Goal: Transaction & Acquisition: Book appointment/travel/reservation

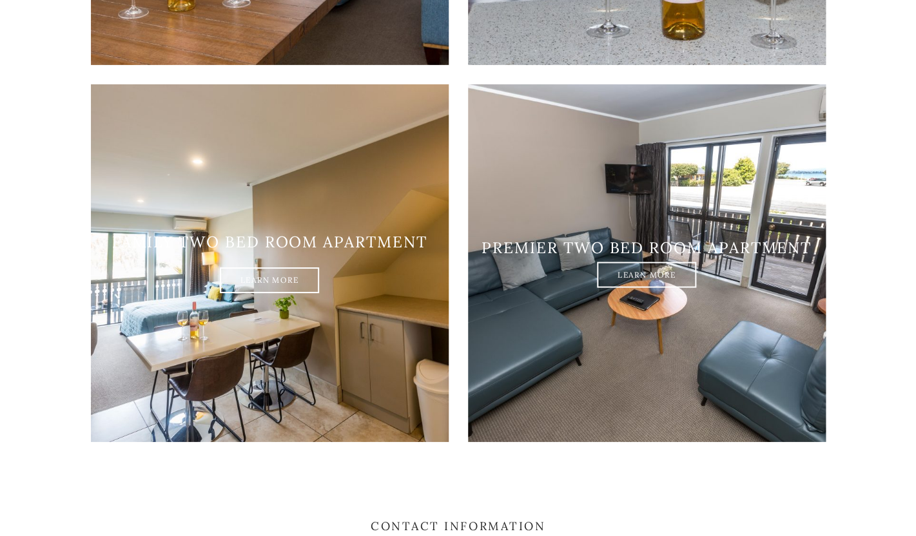
scroll to position [1515, 0]
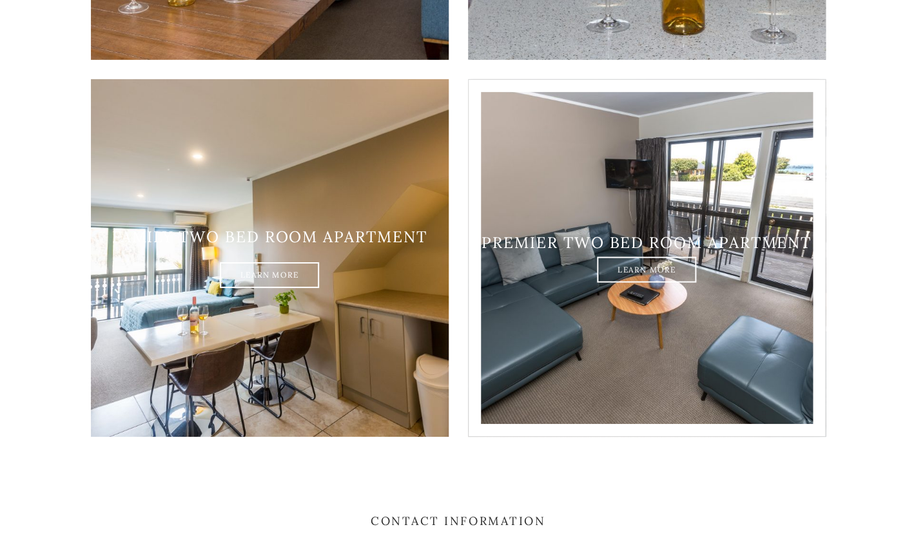
click at [584, 237] on div "Premier two bed room apartment Learn More" at bounding box center [647, 258] width 358 height 50
click at [626, 257] on link "Learn More" at bounding box center [646, 270] width 99 height 26
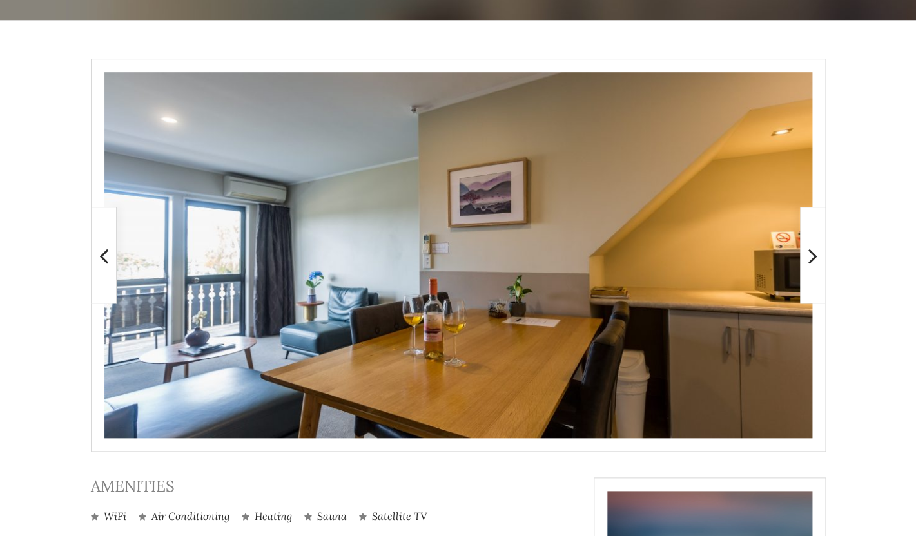
scroll to position [233, 0]
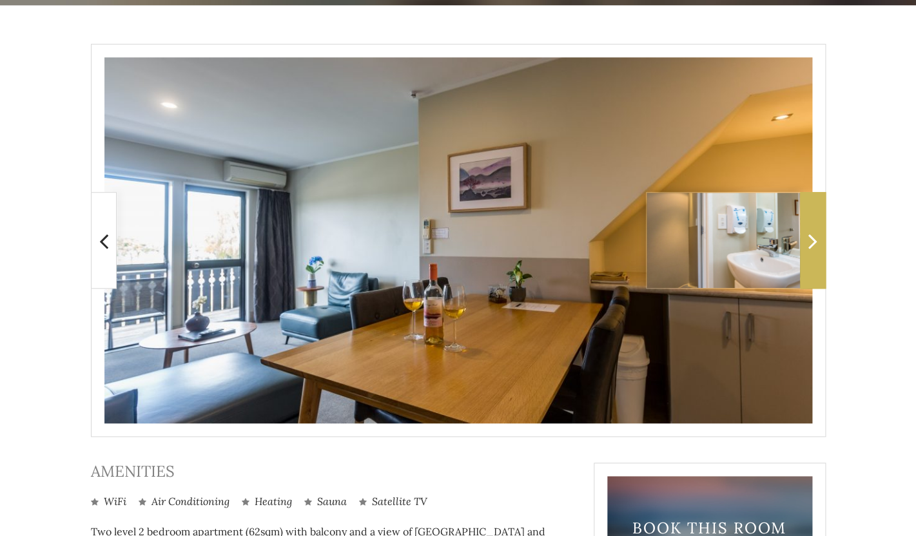
click at [815, 246] on icon at bounding box center [812, 241] width 9 height 26
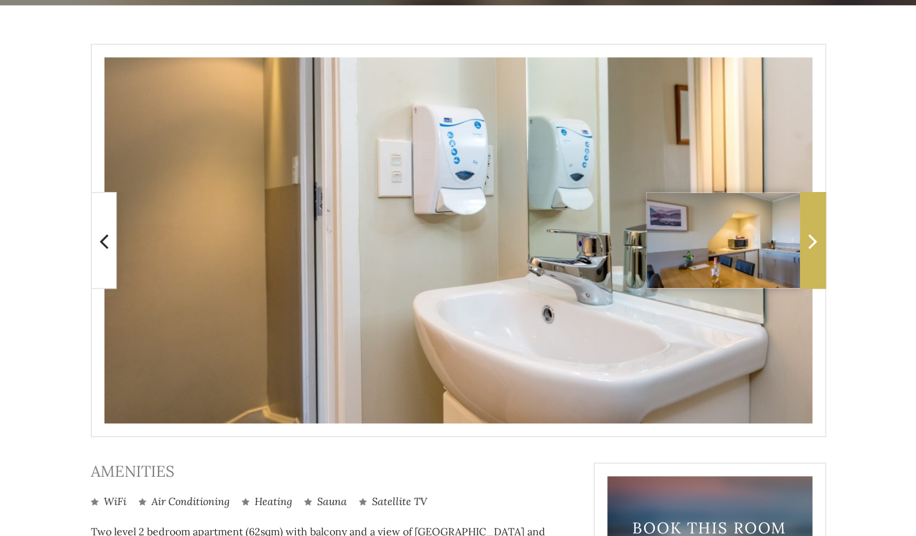
click at [815, 246] on icon at bounding box center [812, 241] width 9 height 26
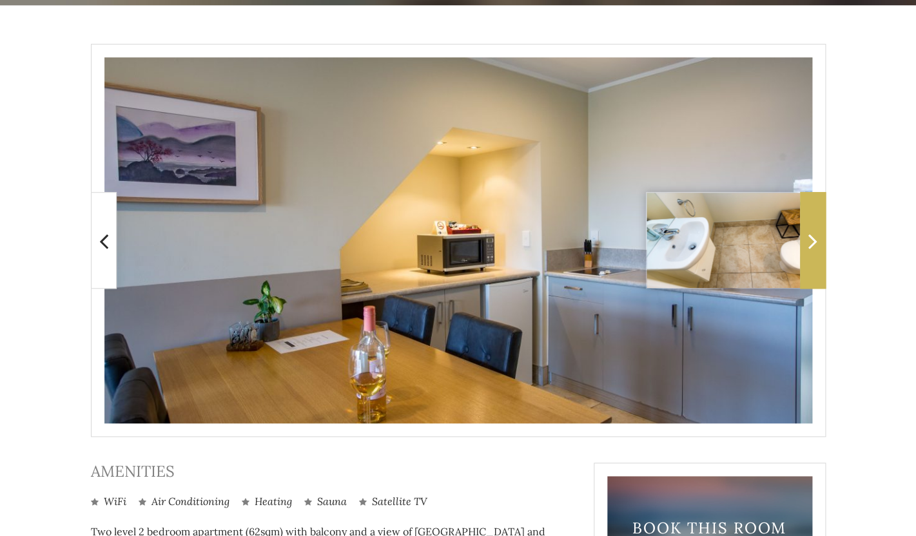
click at [812, 244] on icon at bounding box center [812, 241] width 9 height 26
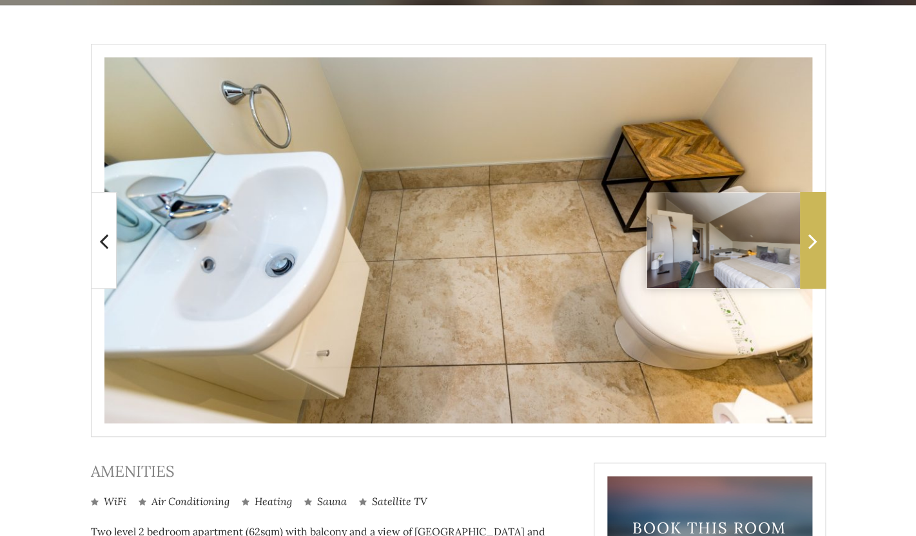
click at [812, 244] on icon at bounding box center [812, 241] width 9 height 26
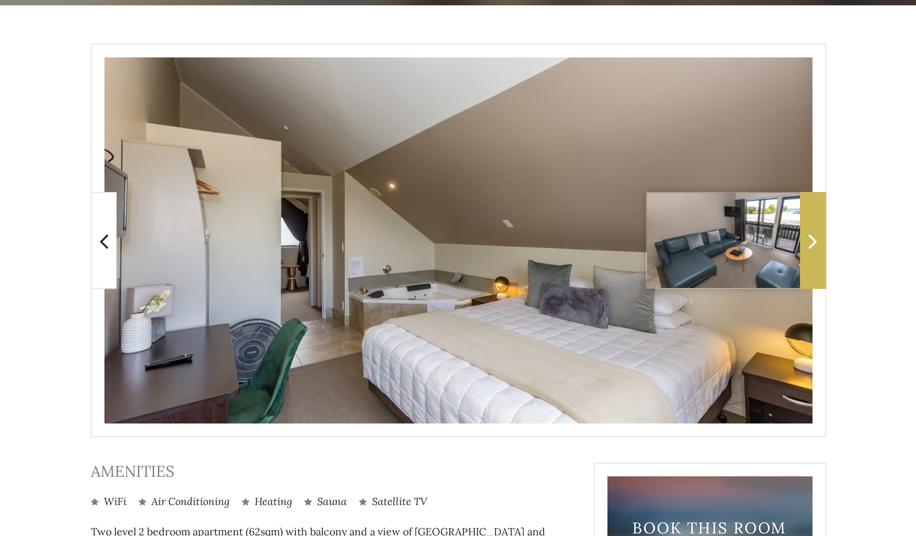
click at [812, 244] on icon at bounding box center [812, 241] width 9 height 26
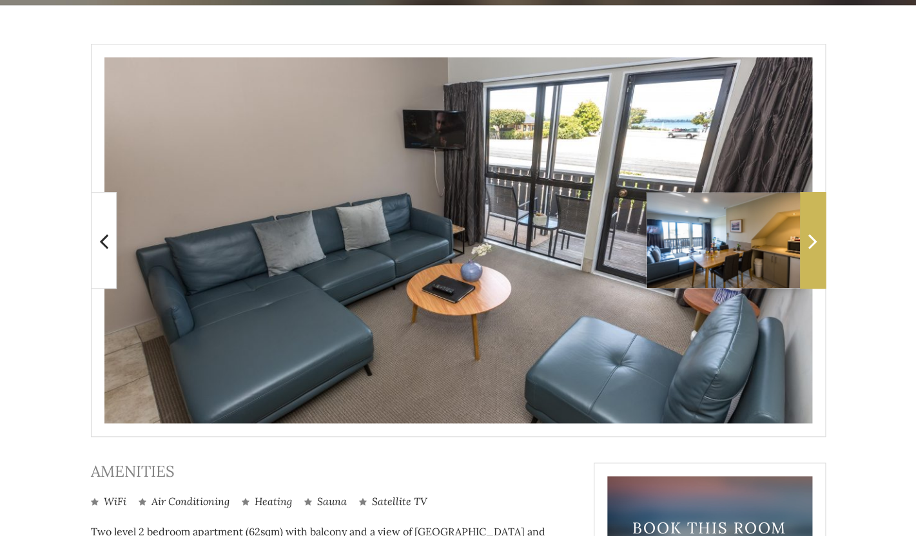
click at [812, 244] on icon at bounding box center [812, 241] width 9 height 26
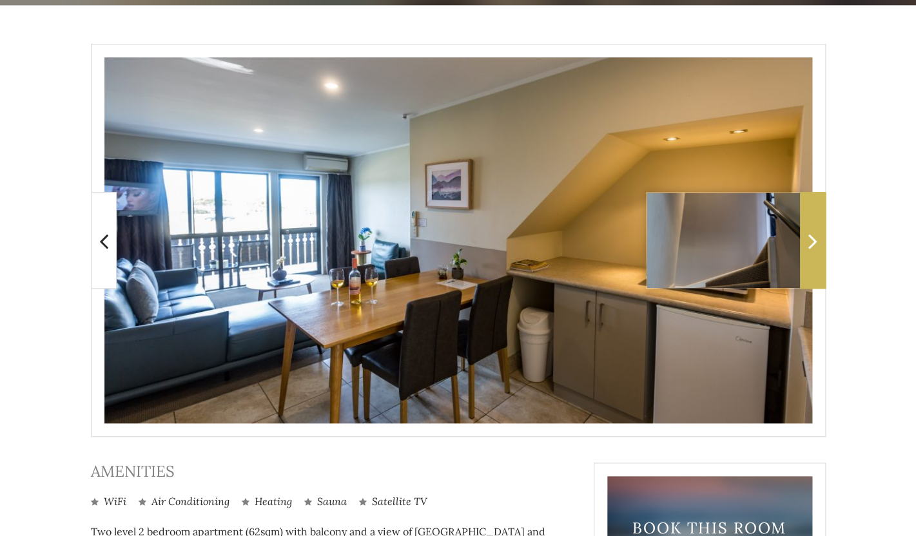
click at [812, 244] on icon at bounding box center [812, 241] width 9 height 26
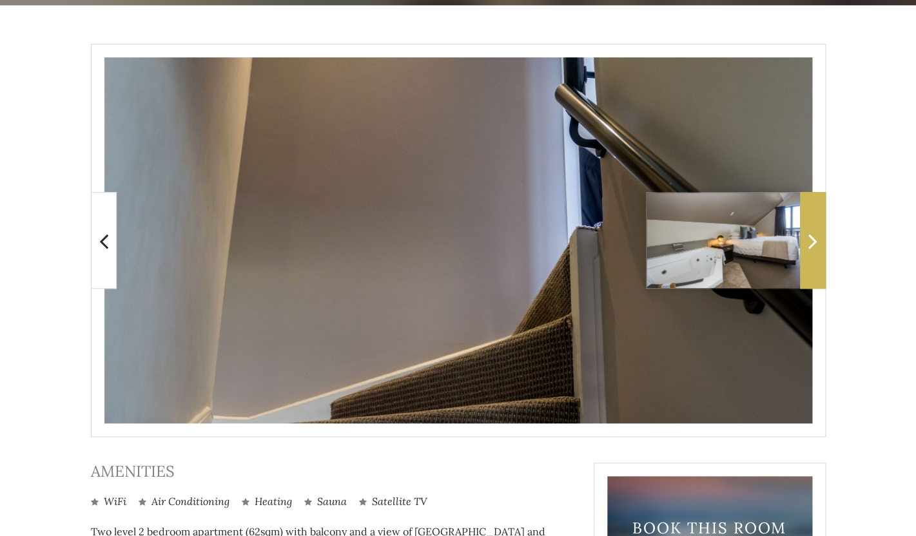
click at [812, 244] on icon at bounding box center [812, 241] width 9 height 26
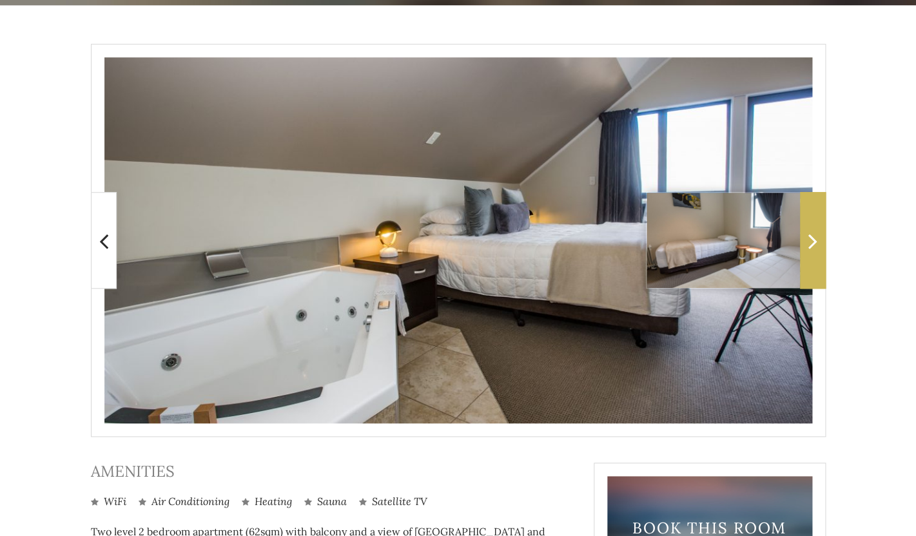
click at [812, 244] on icon at bounding box center [812, 241] width 9 height 26
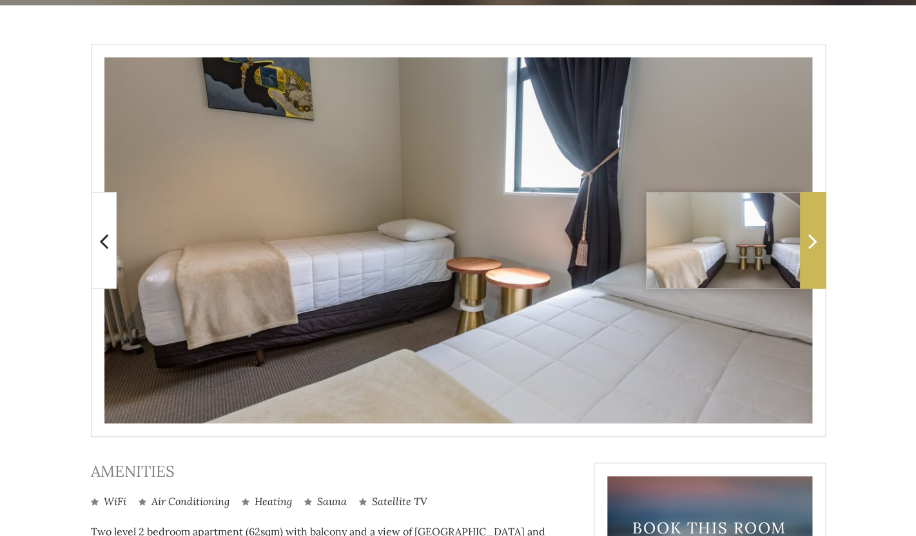
click at [812, 244] on icon at bounding box center [812, 241] width 9 height 26
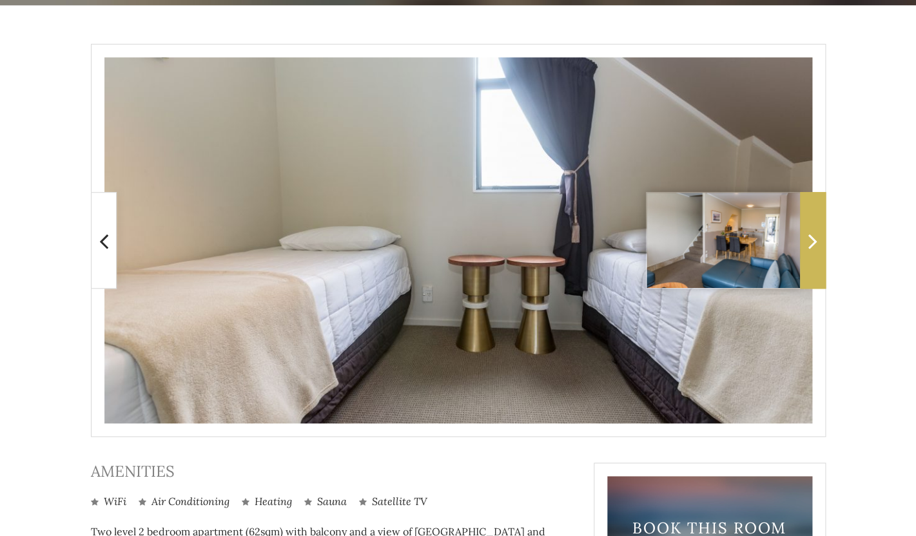
click at [812, 244] on icon at bounding box center [812, 241] width 9 height 26
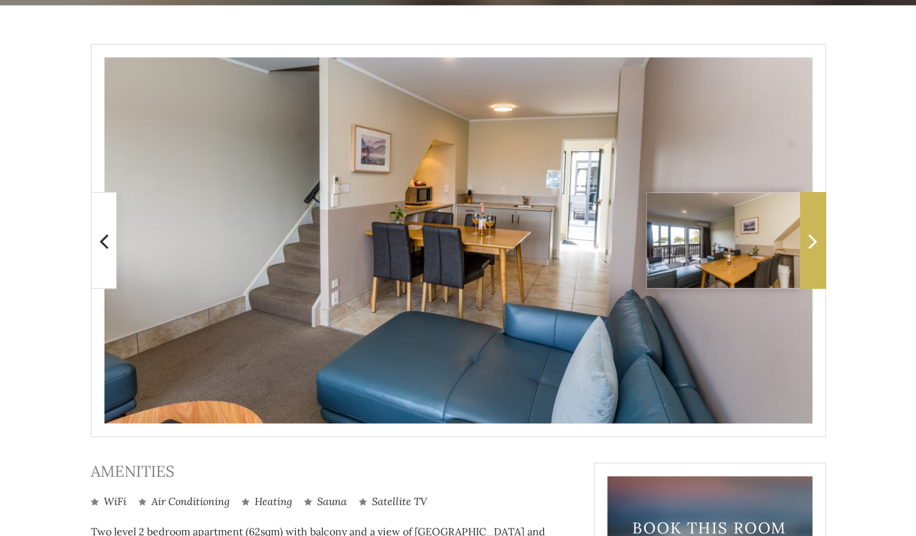
click at [817, 238] on span at bounding box center [813, 240] width 26 height 97
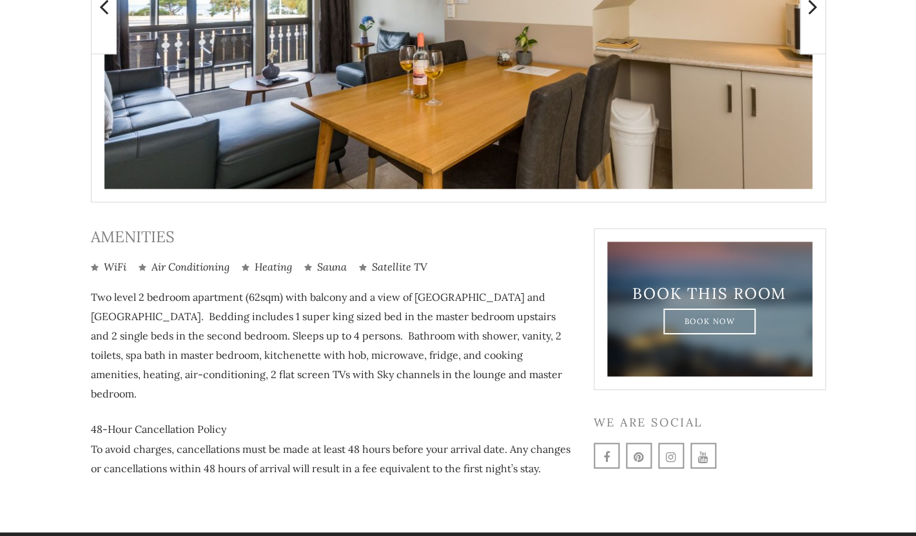
scroll to position [487, 0]
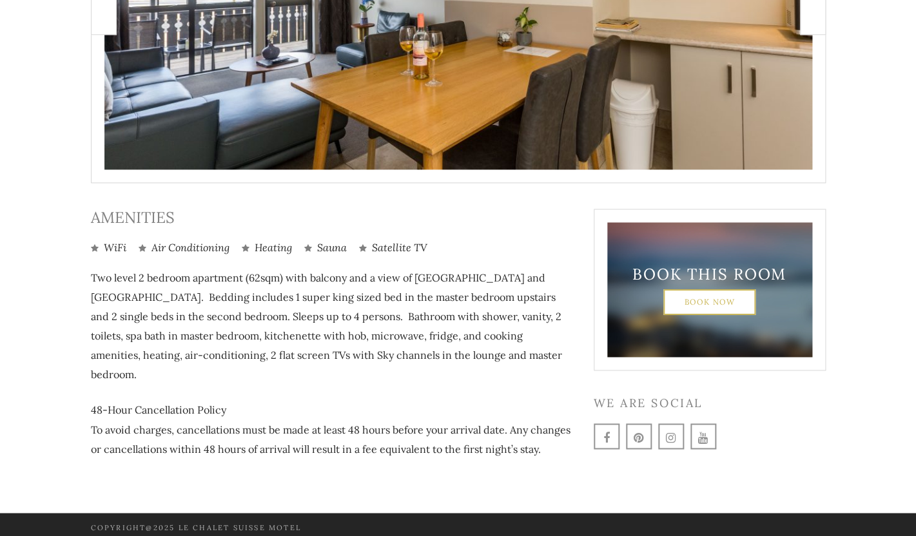
click at [692, 302] on link "Book Now" at bounding box center [709, 302] width 92 height 26
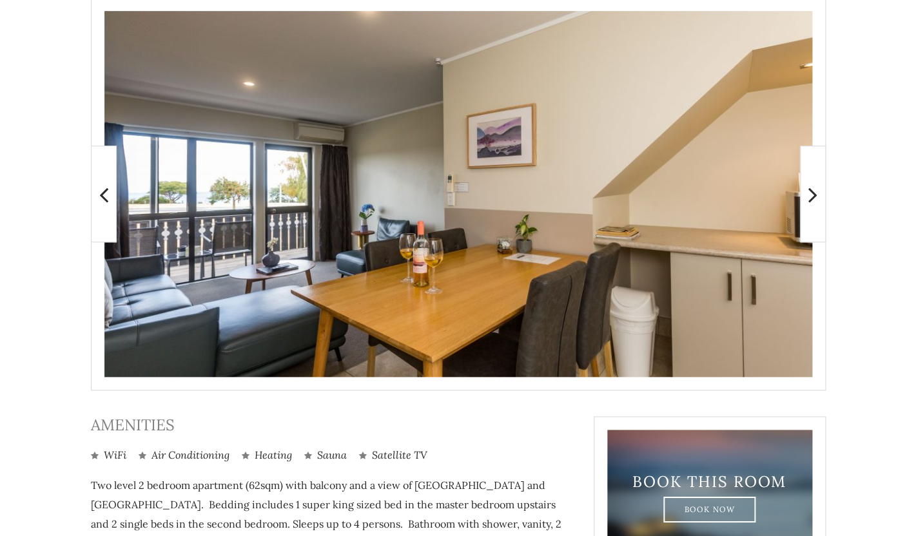
scroll to position [281, 0]
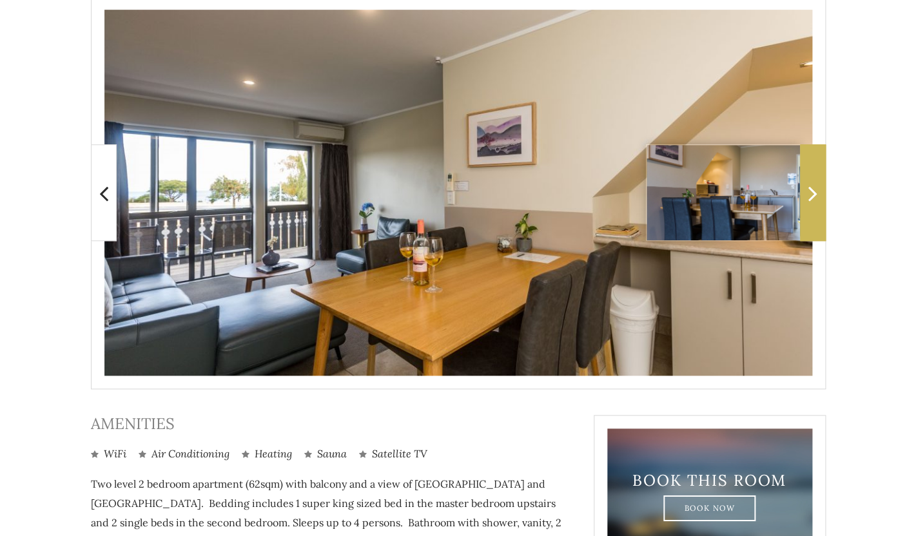
click at [816, 201] on icon at bounding box center [812, 193] width 9 height 26
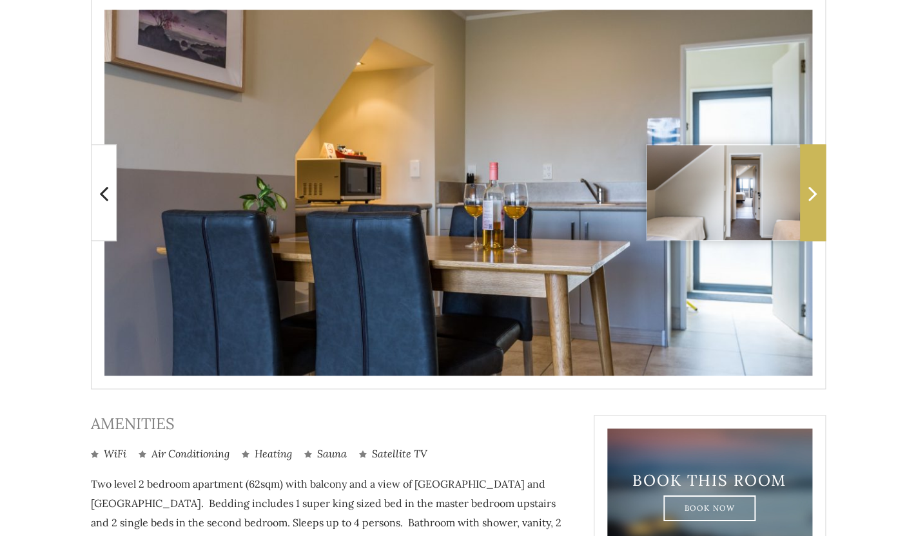
click at [816, 201] on icon at bounding box center [812, 193] width 9 height 26
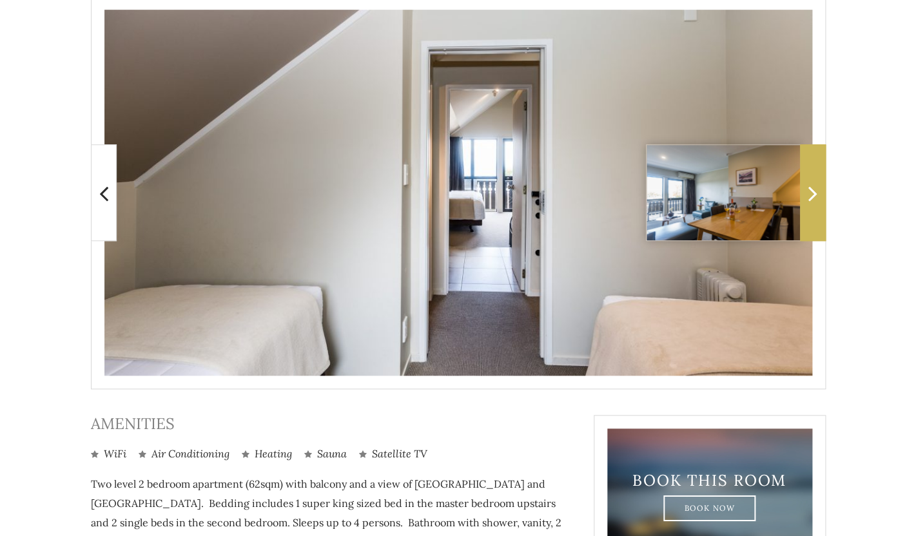
click at [816, 210] on span at bounding box center [813, 192] width 26 height 97
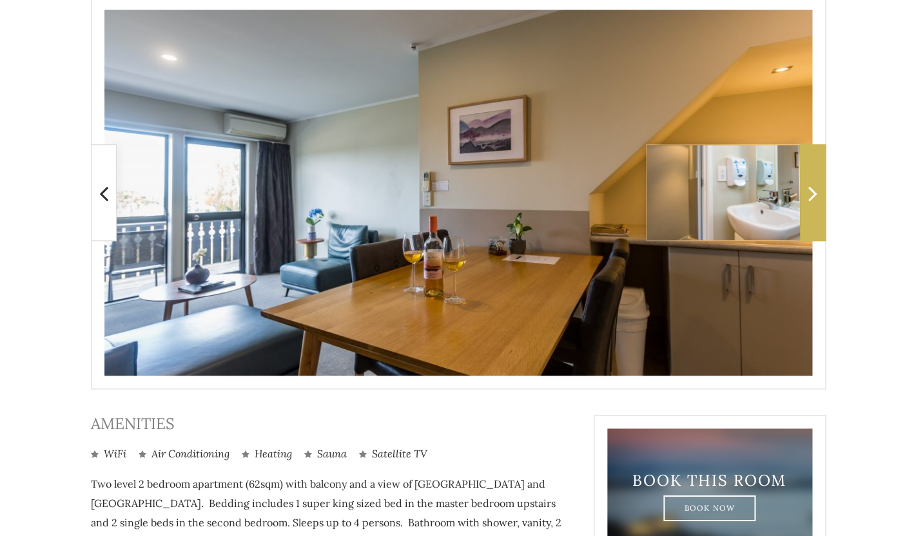
click at [816, 210] on span at bounding box center [813, 192] width 26 height 97
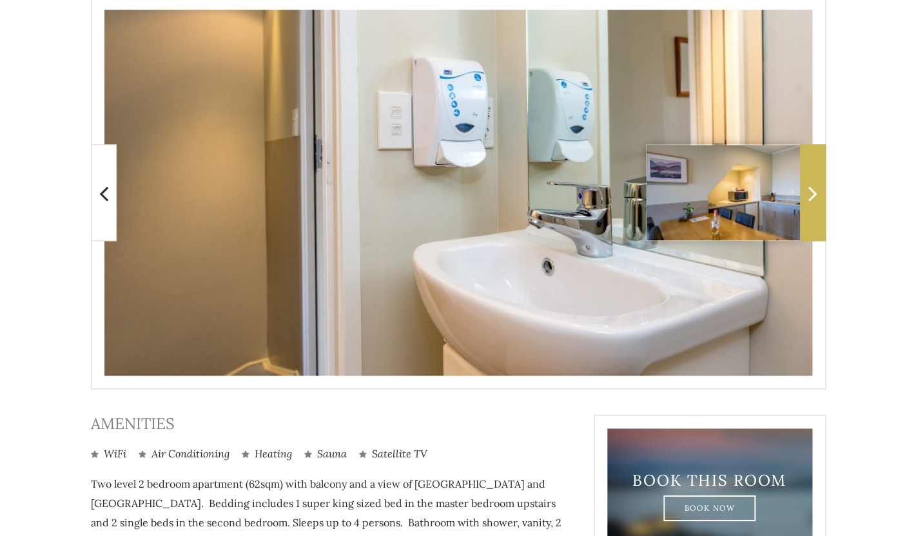
click at [816, 210] on span at bounding box center [813, 192] width 26 height 97
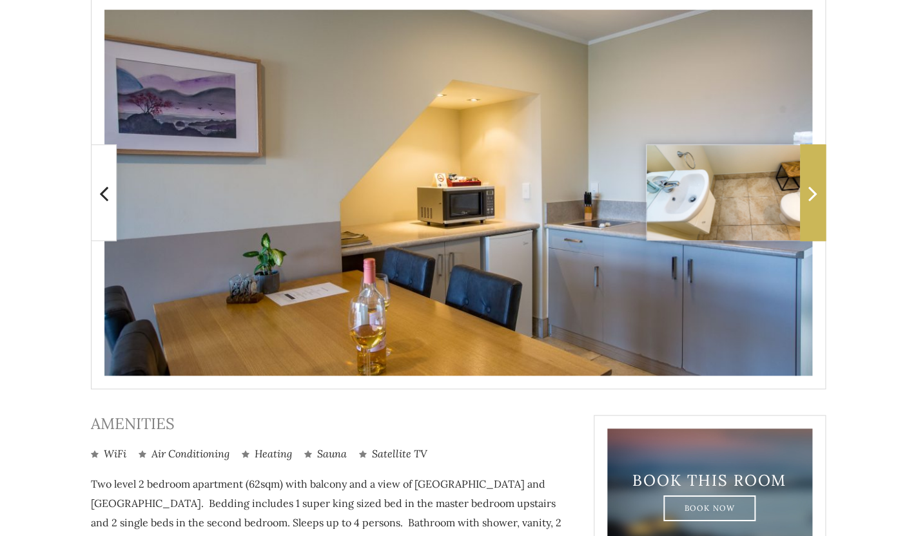
click at [816, 210] on span at bounding box center [813, 192] width 26 height 97
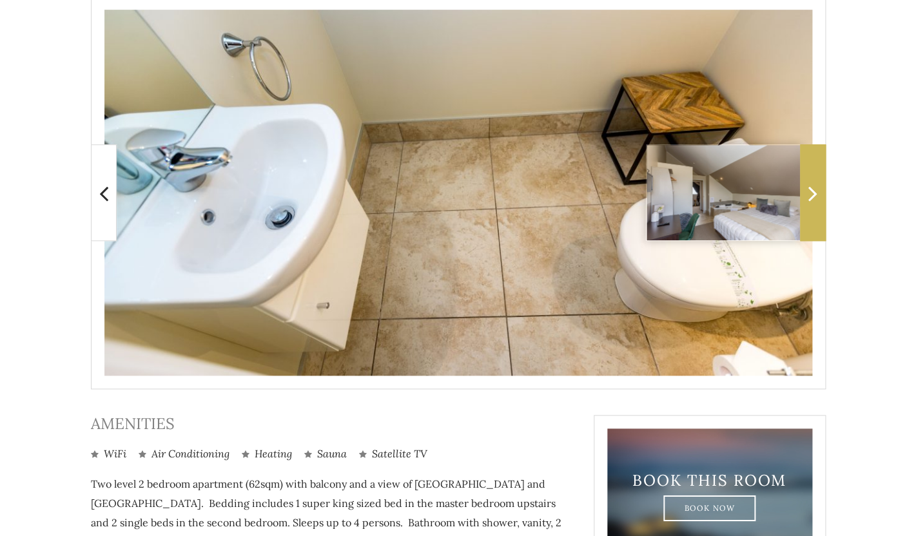
click at [816, 210] on span at bounding box center [813, 192] width 26 height 97
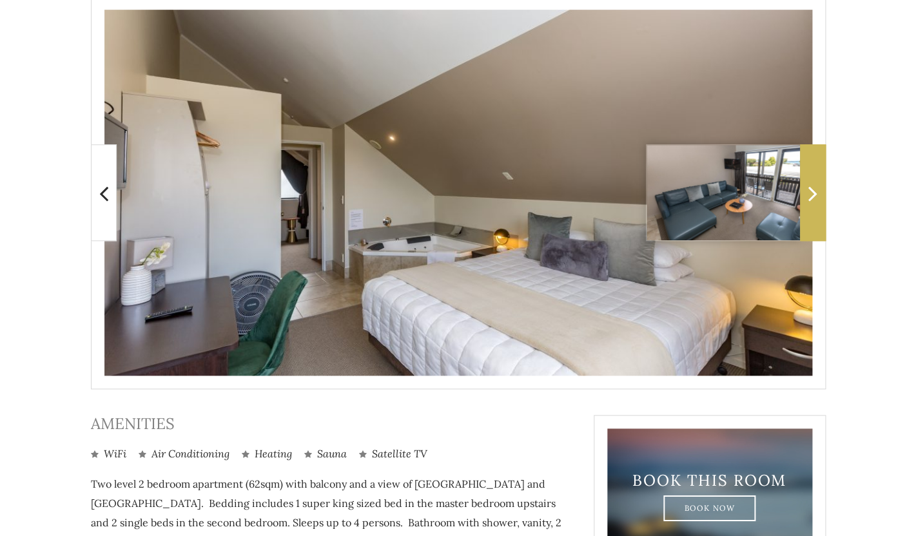
click at [813, 197] on icon at bounding box center [812, 193] width 9 height 26
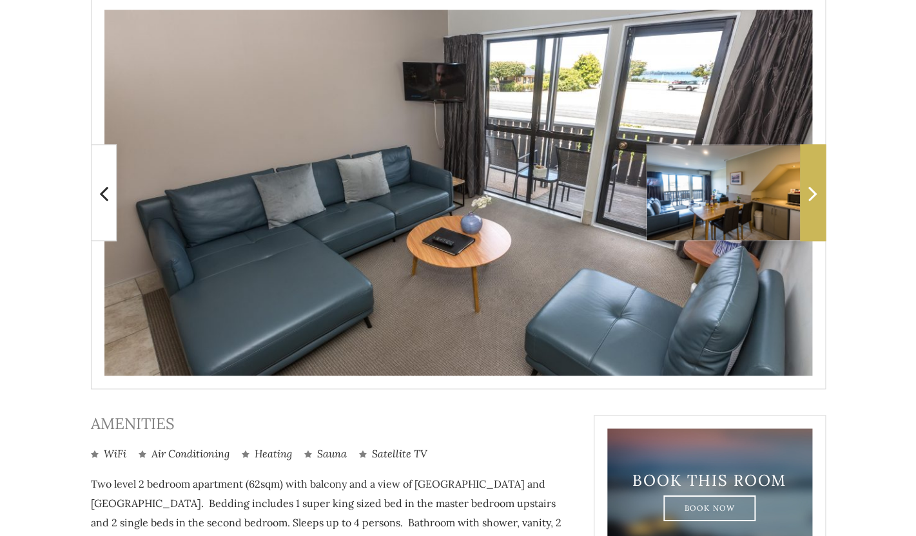
click at [813, 197] on icon at bounding box center [812, 193] width 9 height 26
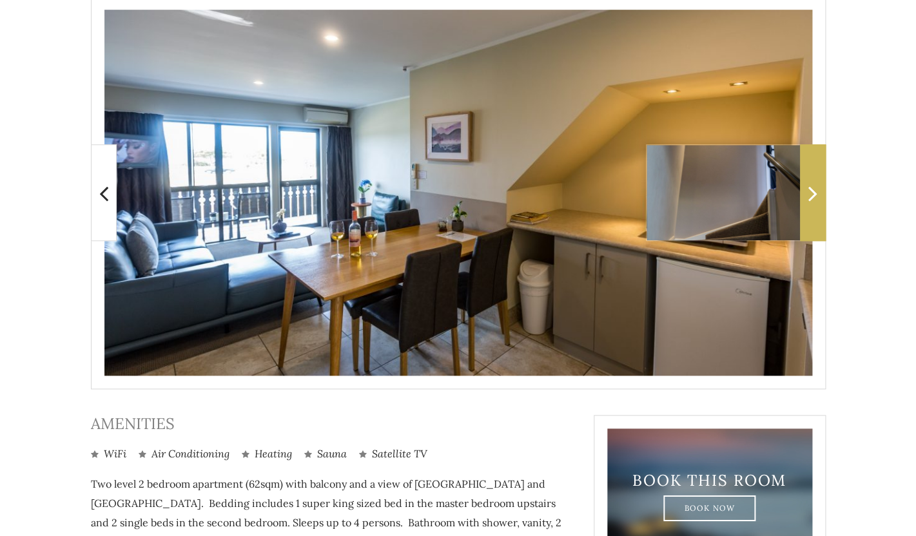
click at [813, 197] on icon at bounding box center [812, 193] width 9 height 26
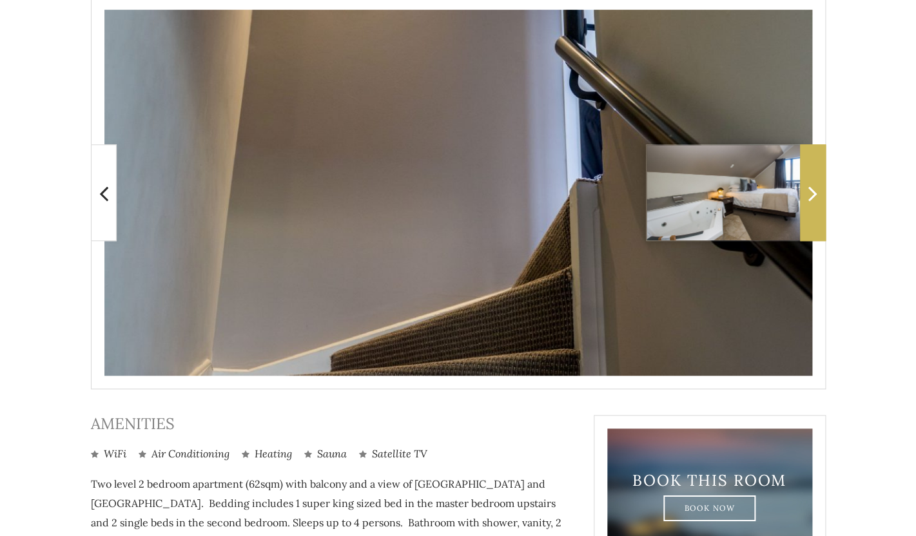
click at [813, 197] on icon at bounding box center [812, 193] width 9 height 26
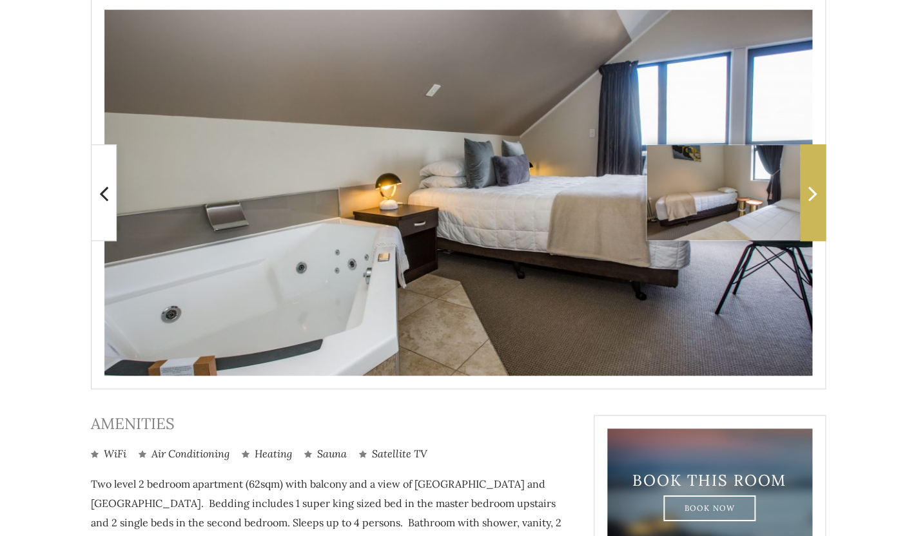
click at [813, 197] on icon at bounding box center [812, 193] width 9 height 26
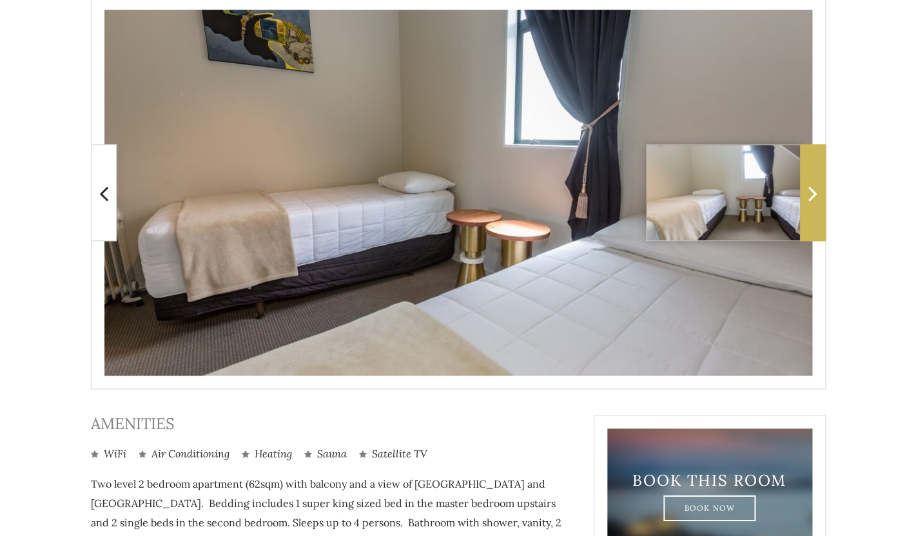
click at [821, 195] on span at bounding box center [813, 192] width 26 height 97
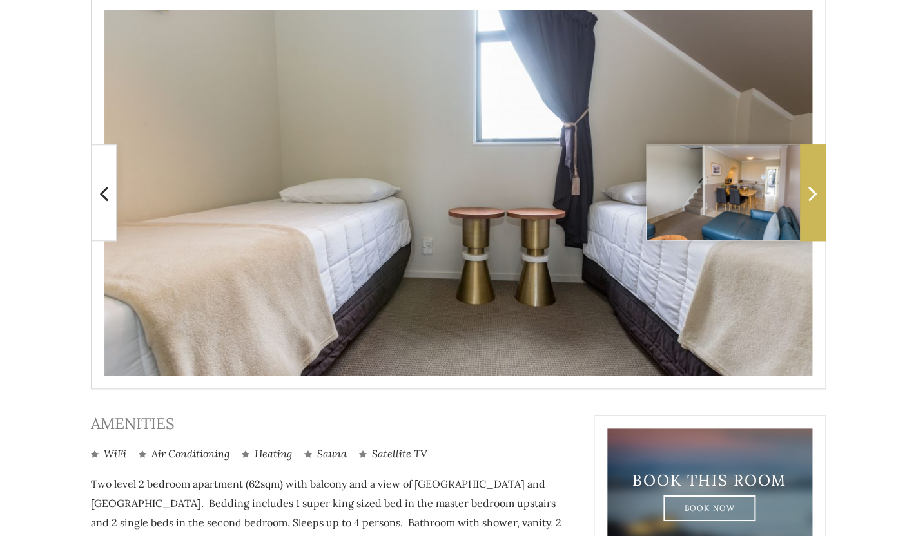
click at [812, 200] on icon at bounding box center [812, 193] width 9 height 26
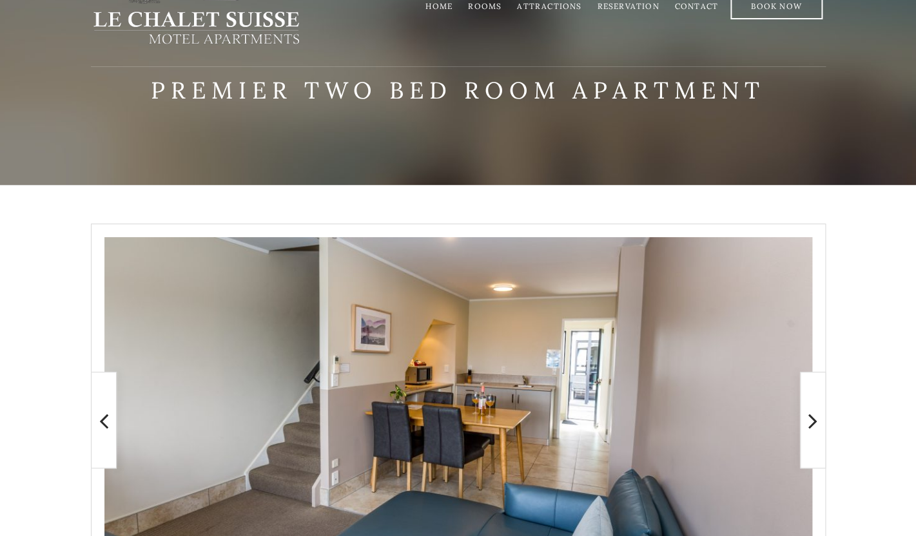
scroll to position [0, 0]
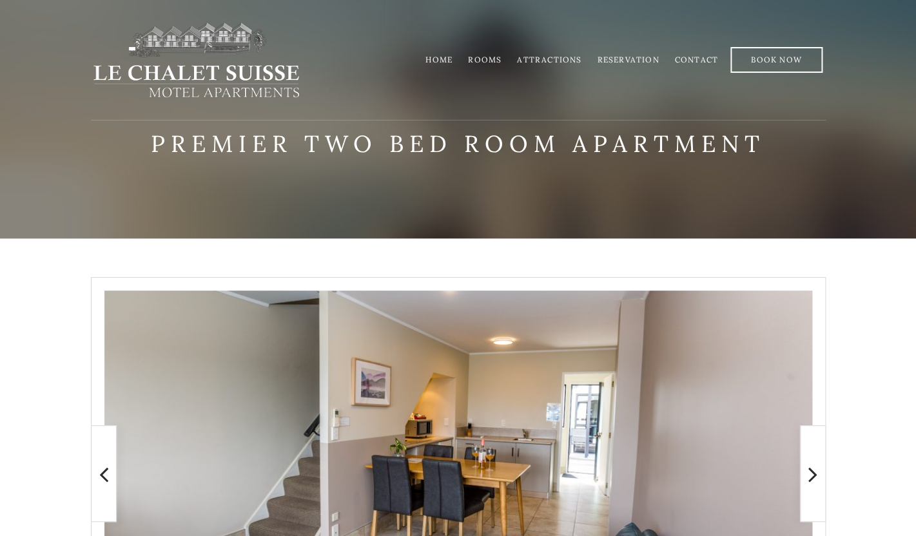
click at [445, 59] on link "Home" at bounding box center [438, 60] width 27 height 10
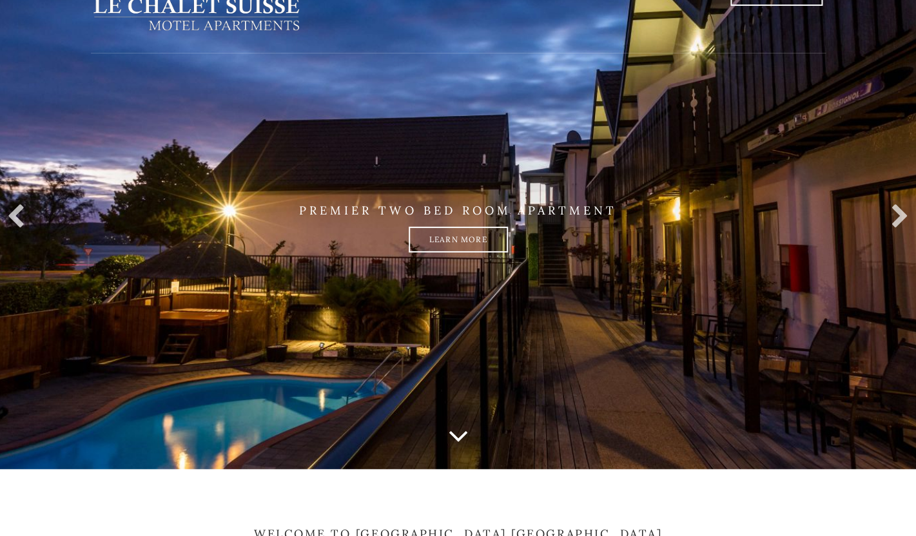
scroll to position [48, 0]
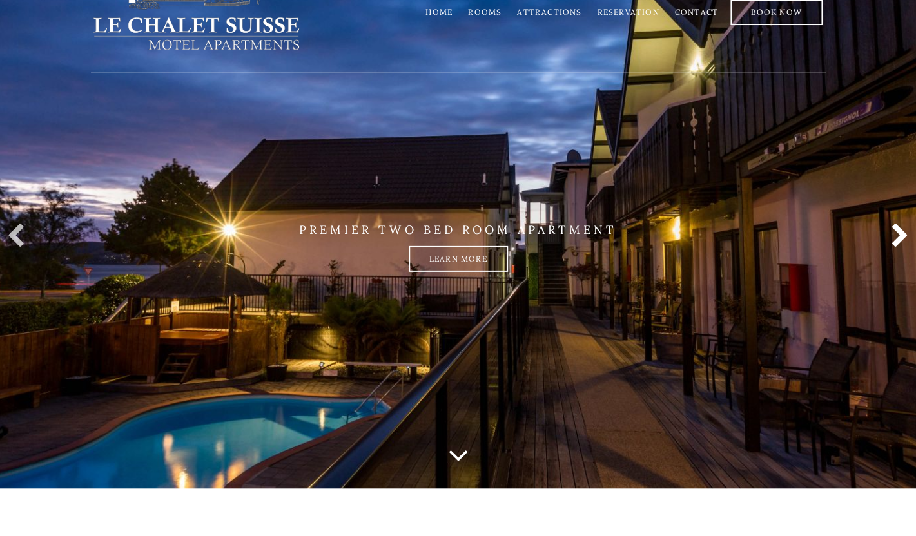
click at [899, 233] on link at bounding box center [896, 237] width 26 height 26
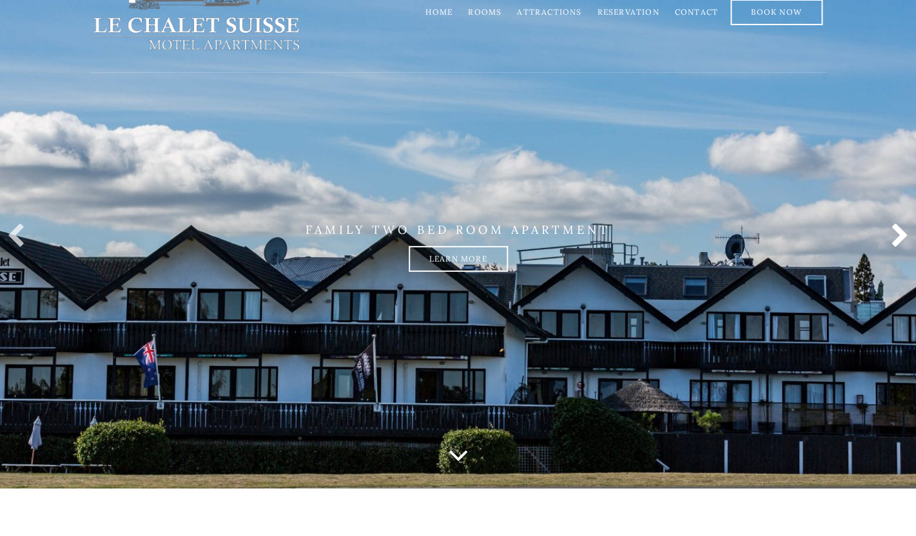
click at [899, 233] on link at bounding box center [896, 237] width 26 height 26
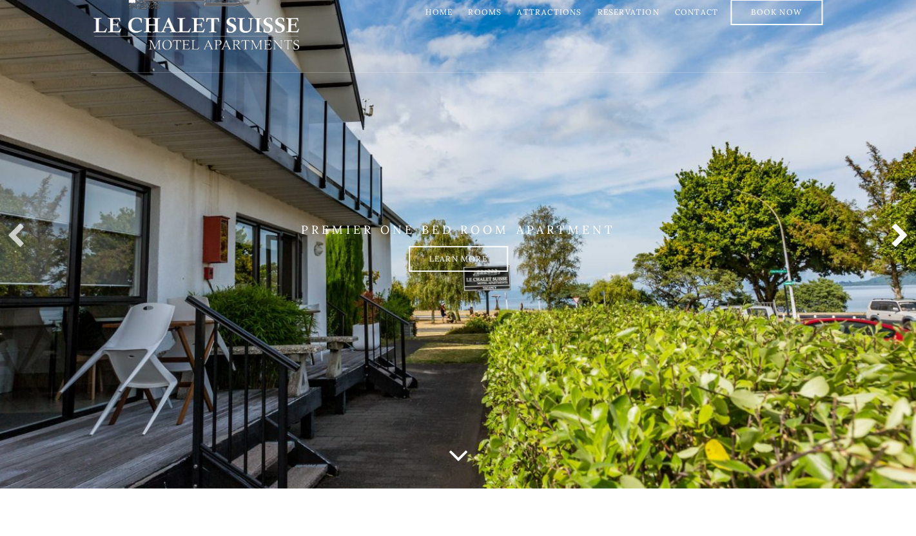
click at [899, 233] on link at bounding box center [896, 237] width 26 height 26
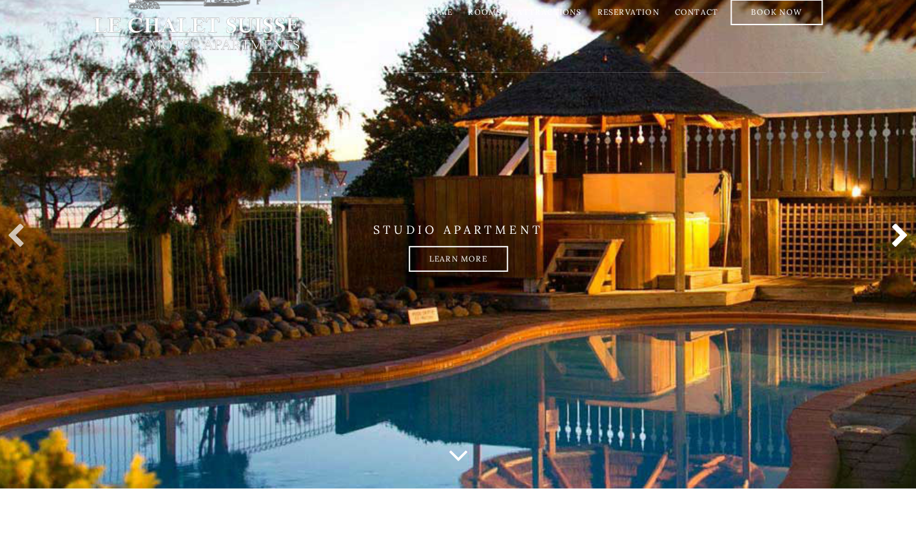
click at [899, 233] on link at bounding box center [896, 237] width 26 height 26
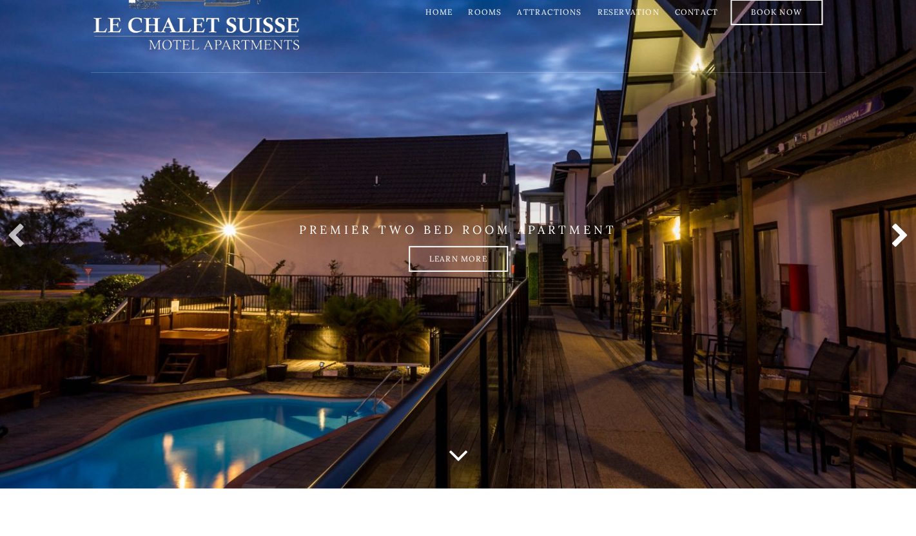
click at [899, 233] on link at bounding box center [896, 237] width 26 height 26
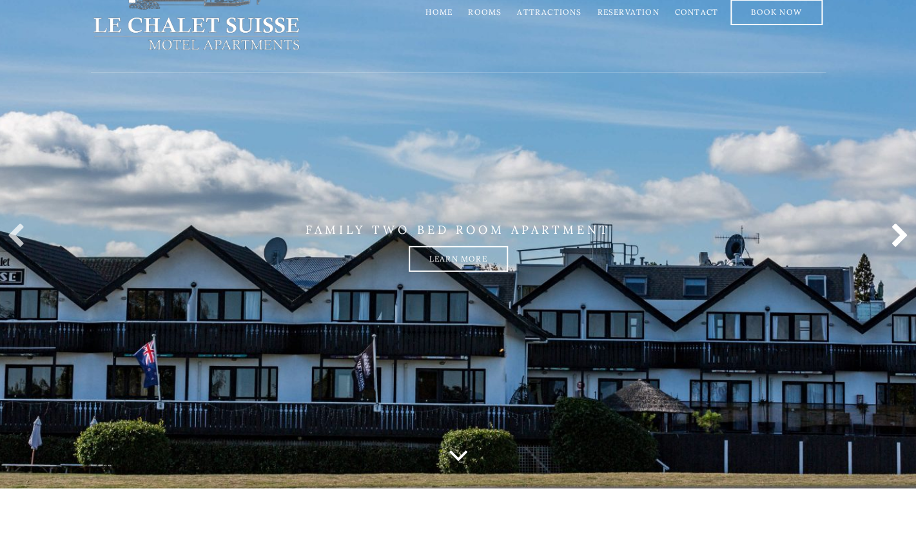
click at [899, 233] on link at bounding box center [896, 237] width 26 height 26
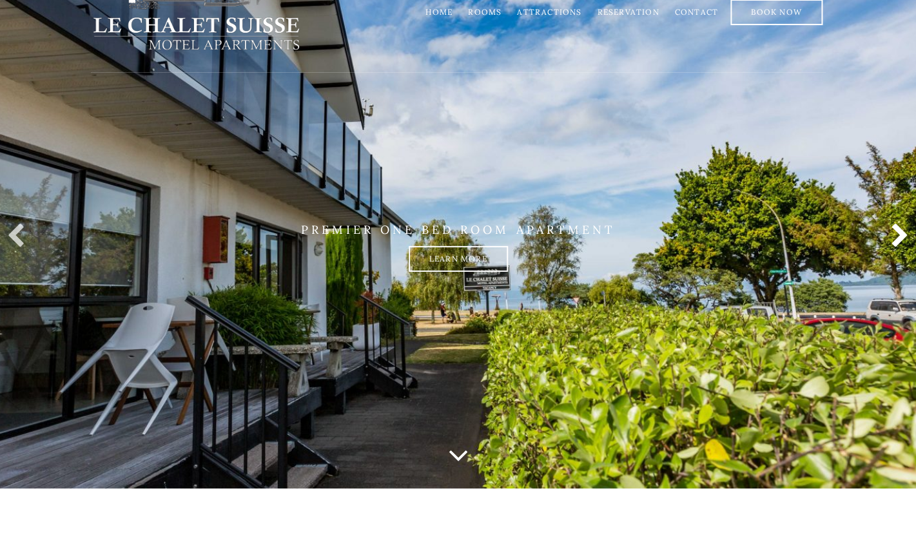
click at [899, 233] on link at bounding box center [896, 237] width 26 height 26
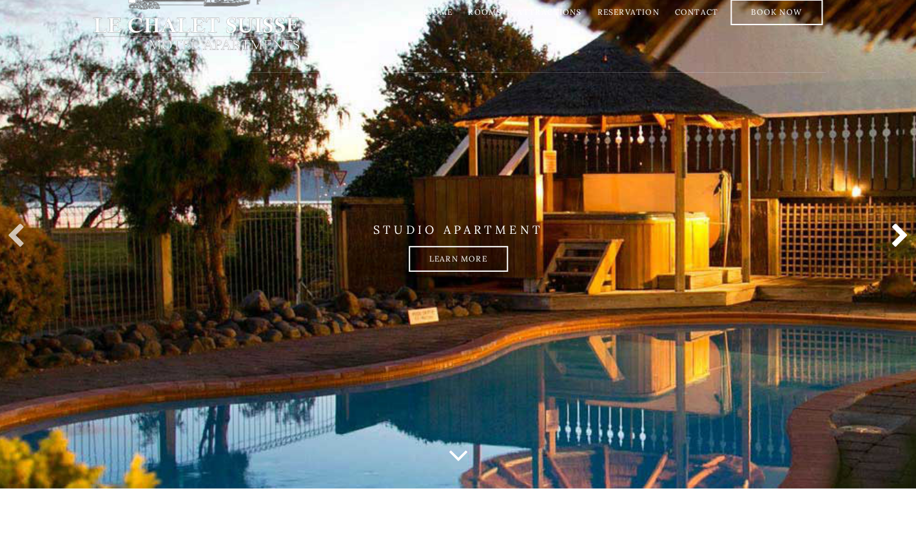
click at [899, 233] on link at bounding box center [896, 237] width 26 height 26
